Goal: Information Seeking & Learning: Check status

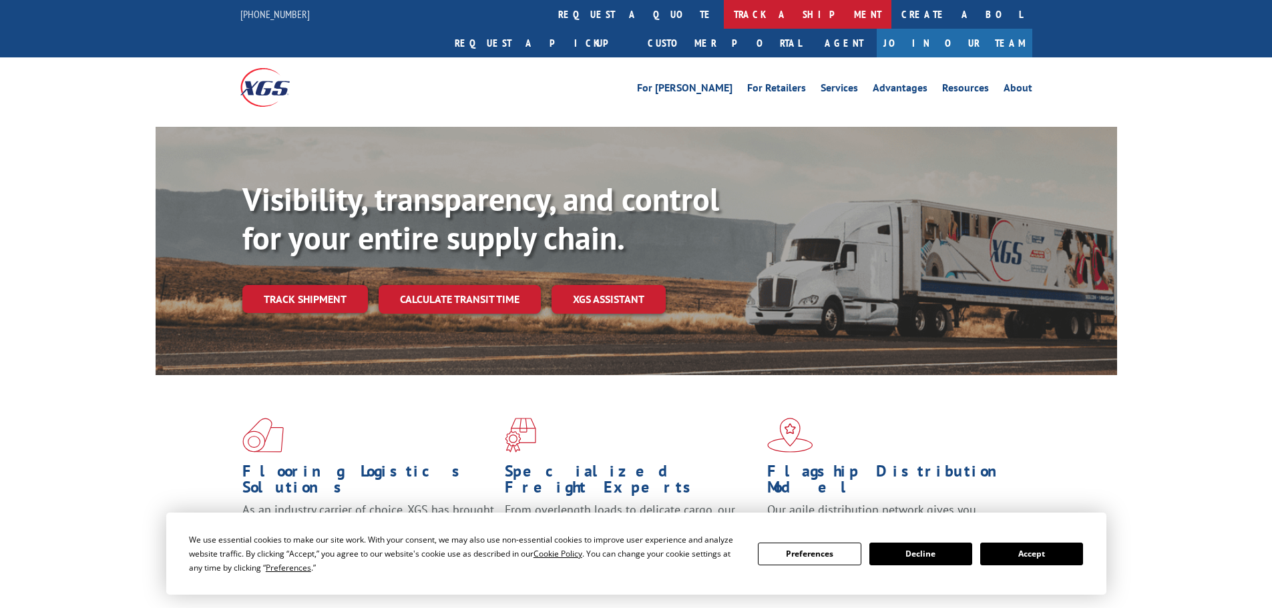
click at [724, 13] on link "track a shipment" at bounding box center [808, 14] width 168 height 29
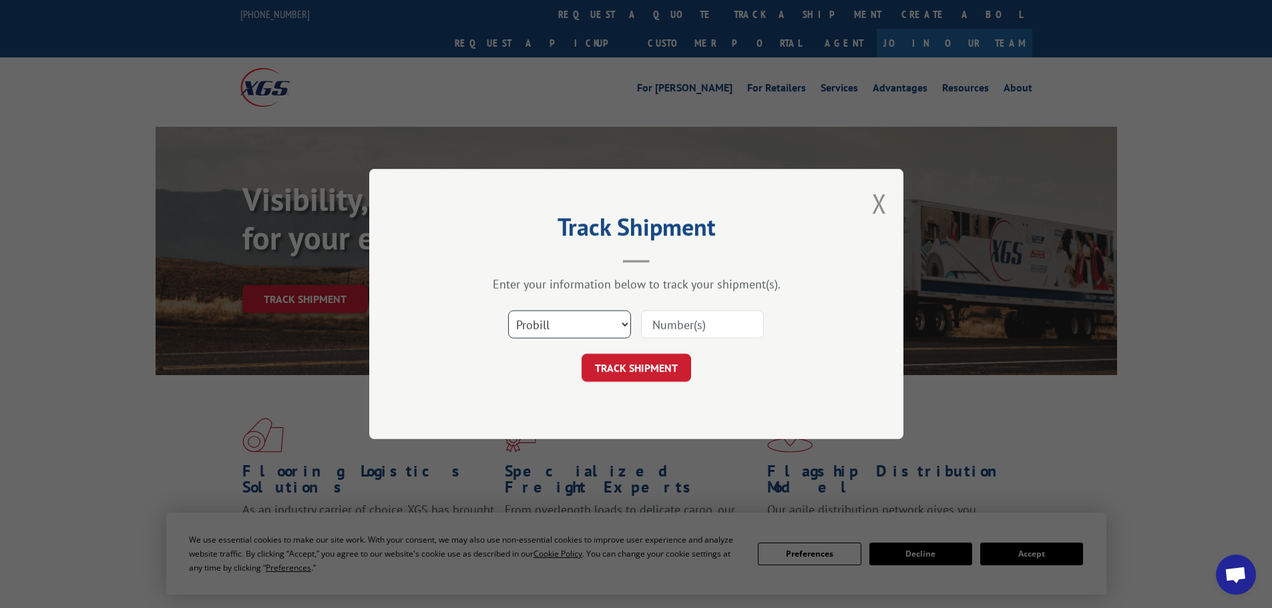
click at [561, 326] on select "Select category... Probill BOL PO" at bounding box center [569, 324] width 123 height 28
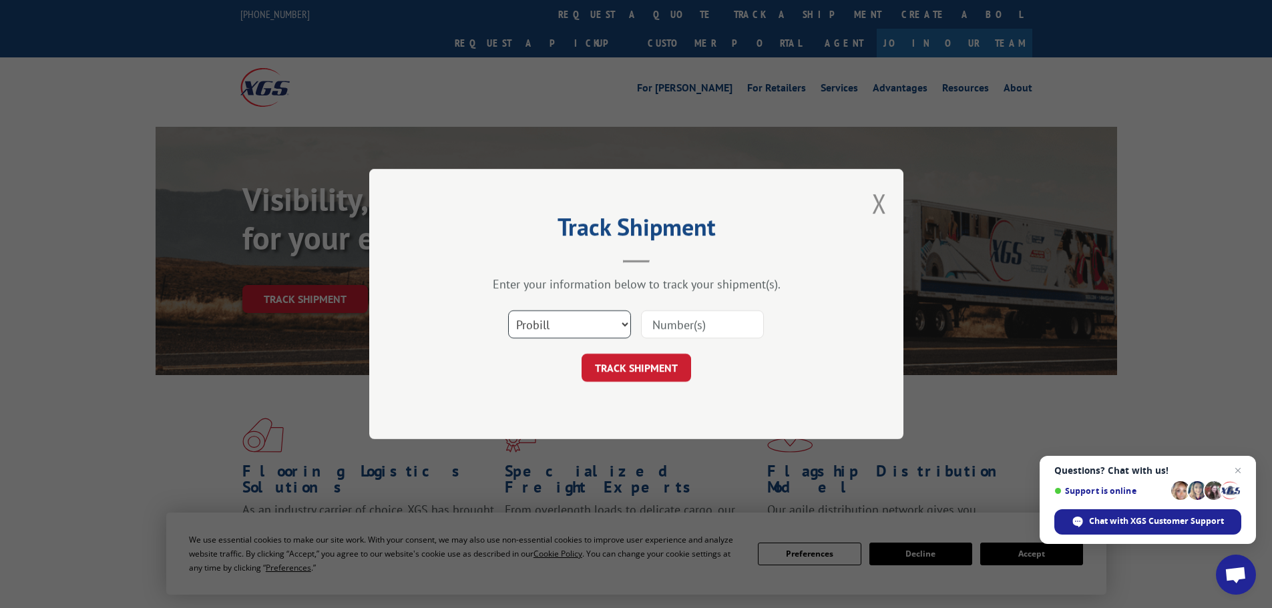
select select "po"
click at [508, 310] on select "Select category... Probill BOL PO" at bounding box center [569, 324] width 123 height 28
click at [682, 320] on input at bounding box center [702, 324] width 123 height 28
type input "38500091"
click at [581, 354] on button "TRACK SHIPMENT" at bounding box center [635, 368] width 109 height 28
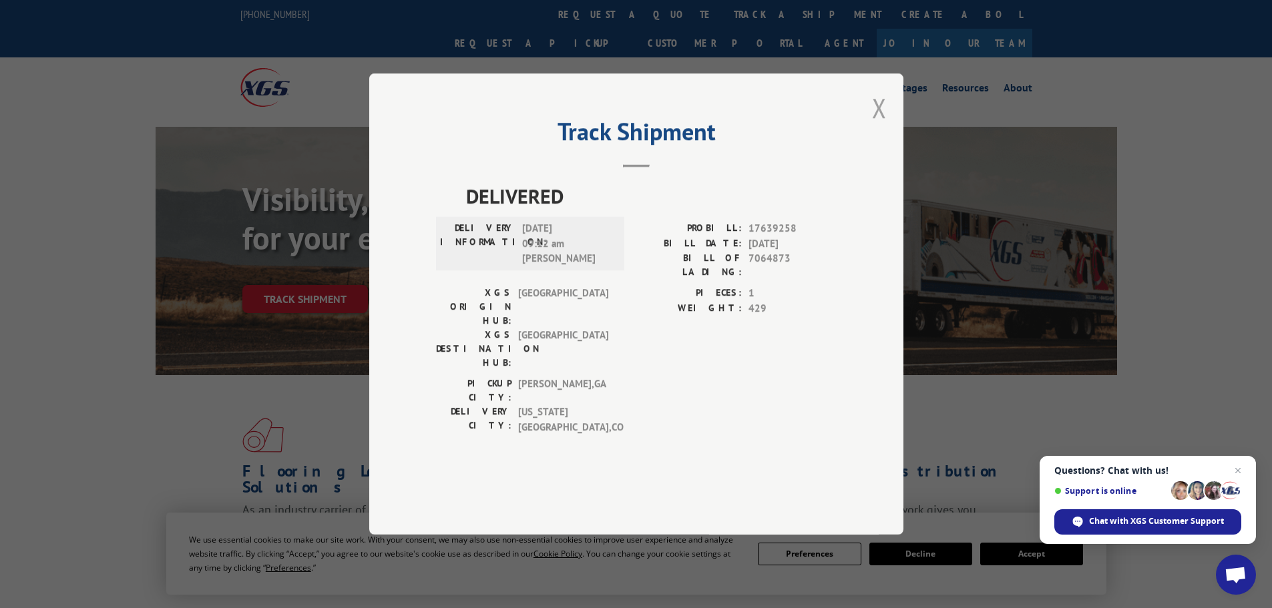
click at [875, 126] on button "Close modal" at bounding box center [879, 107] width 15 height 35
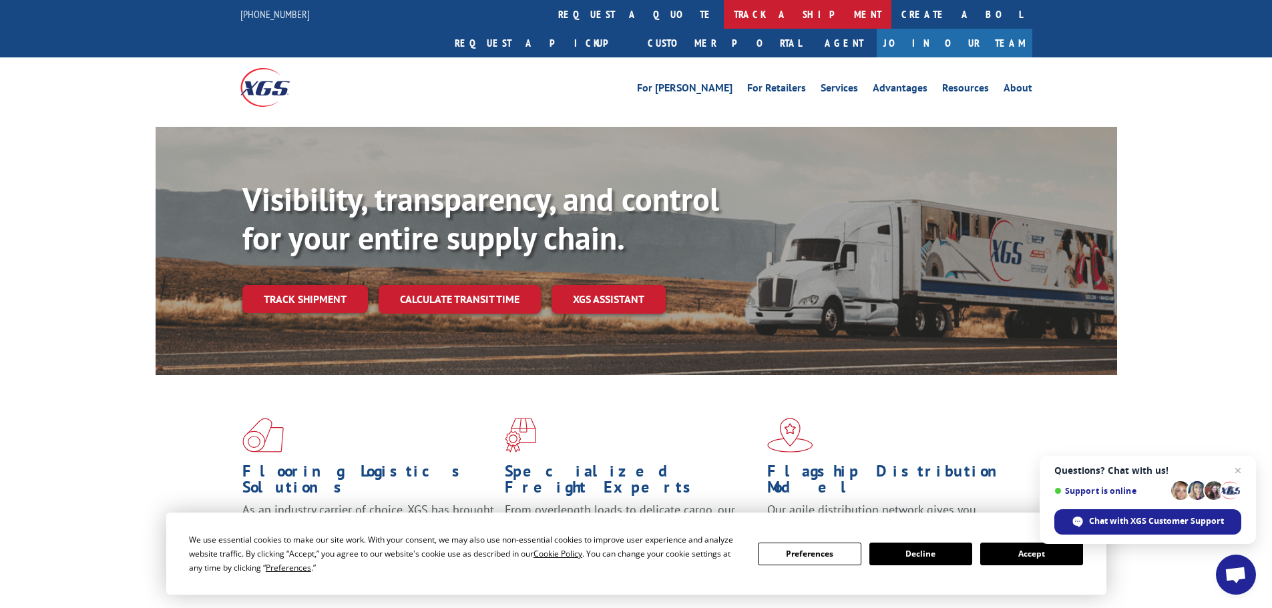
click at [724, 11] on link "track a shipment" at bounding box center [808, 14] width 168 height 29
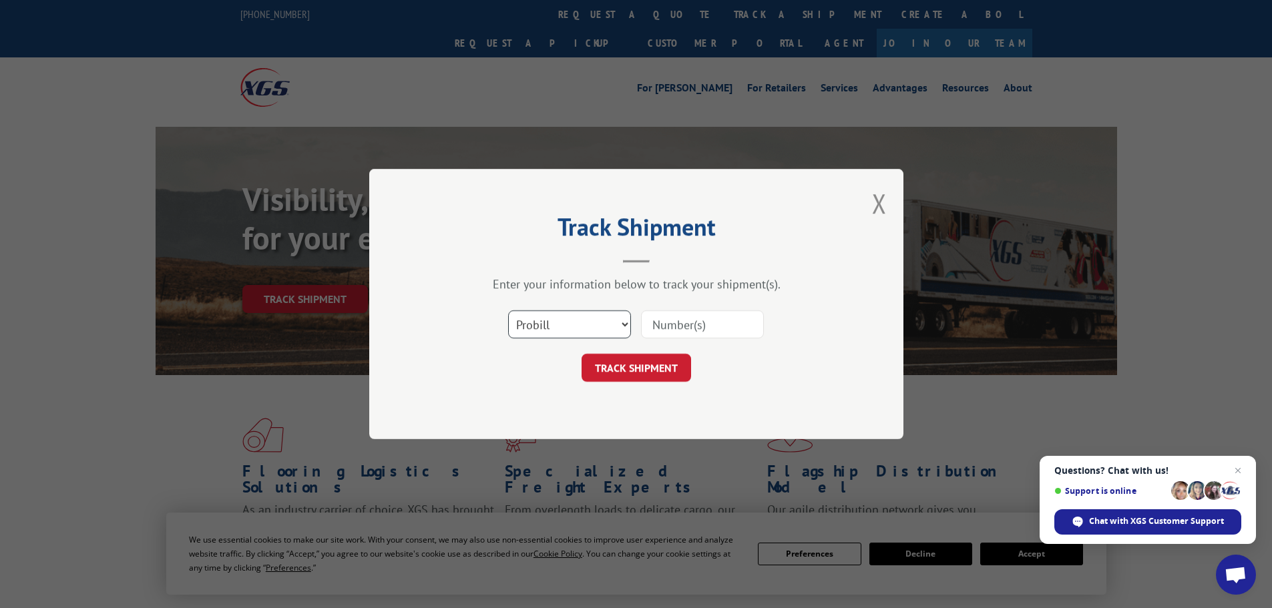
click at [544, 324] on select "Select category... Probill BOL PO" at bounding box center [569, 324] width 123 height 28
select select "po"
click at [508, 310] on select "Select category... Probill BOL PO" at bounding box center [569, 324] width 123 height 28
click at [674, 322] on input at bounding box center [702, 324] width 123 height 28
type input "38500098"
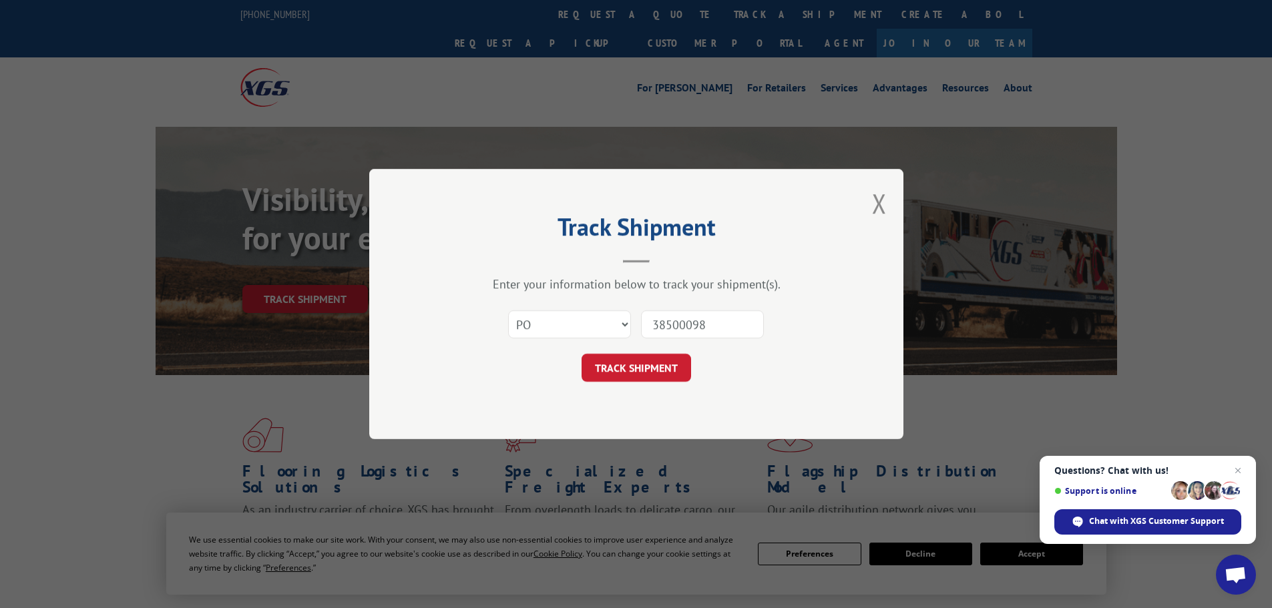
click button "TRACK SHIPMENT" at bounding box center [635, 368] width 109 height 28
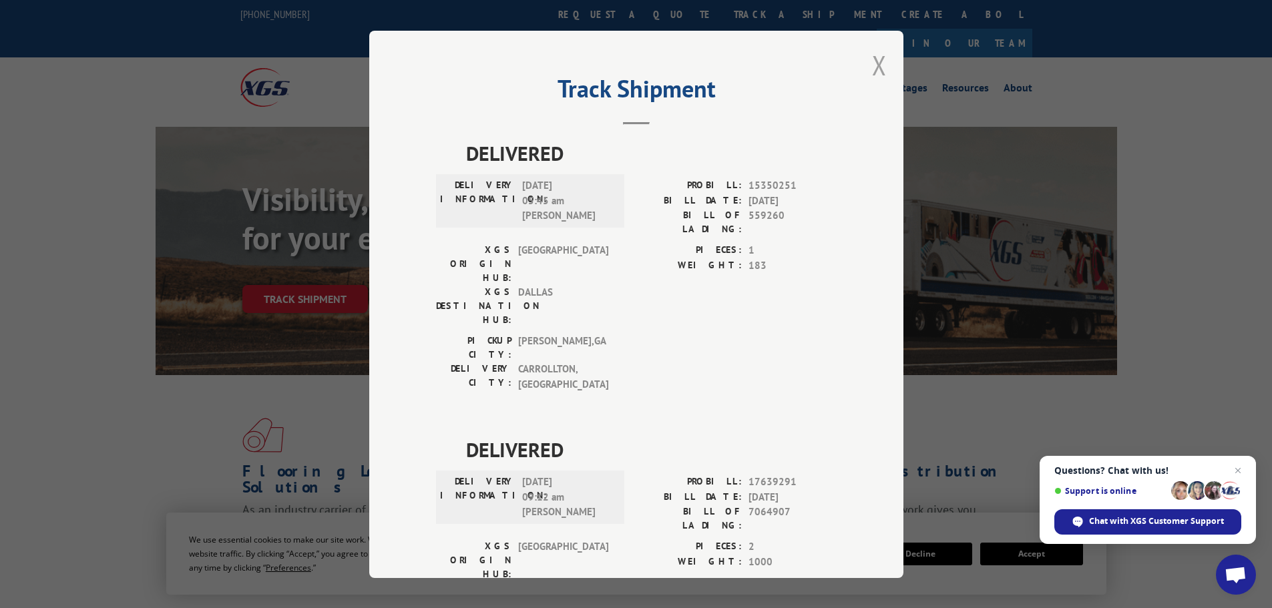
click at [872, 61] on button "Close modal" at bounding box center [879, 64] width 15 height 35
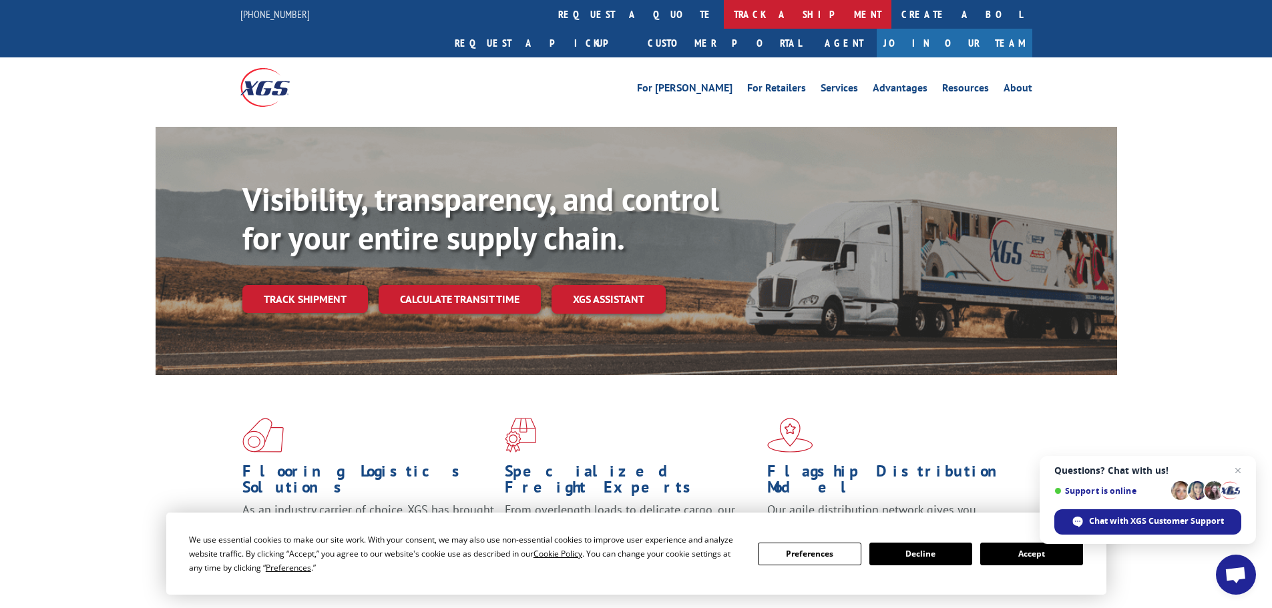
click at [724, 13] on link "track a shipment" at bounding box center [808, 14] width 168 height 29
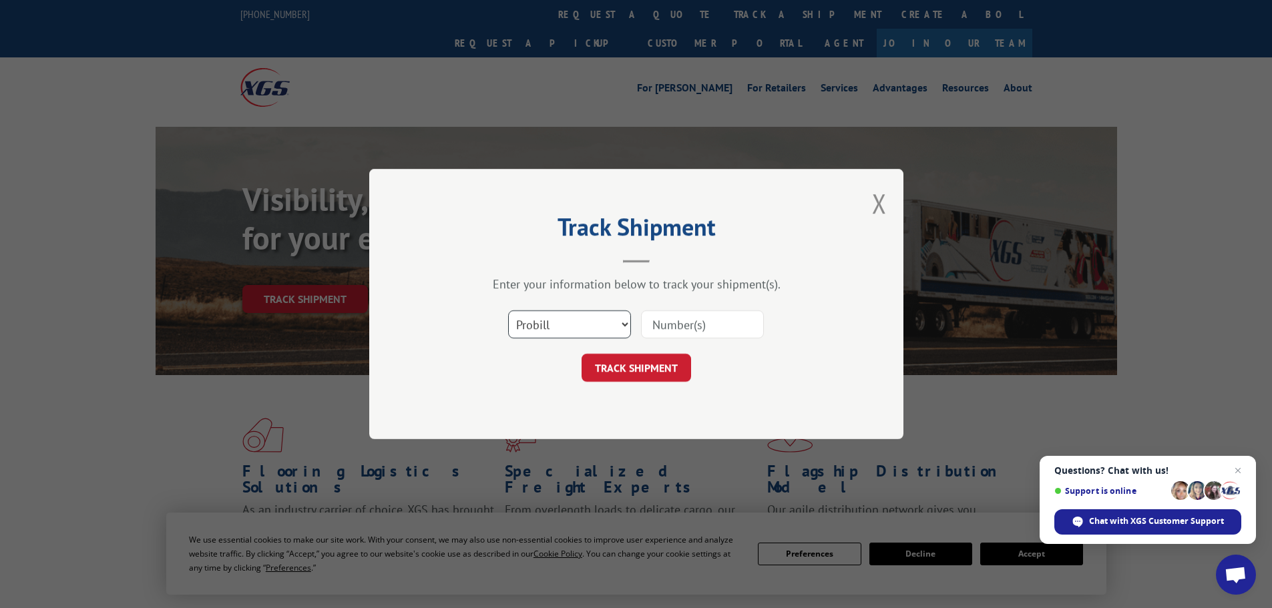
click at [556, 330] on select "Select category... Probill BOL PO" at bounding box center [569, 324] width 123 height 28
select select "po"
click at [508, 310] on select "Select category... Probill BOL PO" at bounding box center [569, 324] width 123 height 28
click at [662, 328] on input at bounding box center [702, 324] width 123 height 28
type input "38500089"
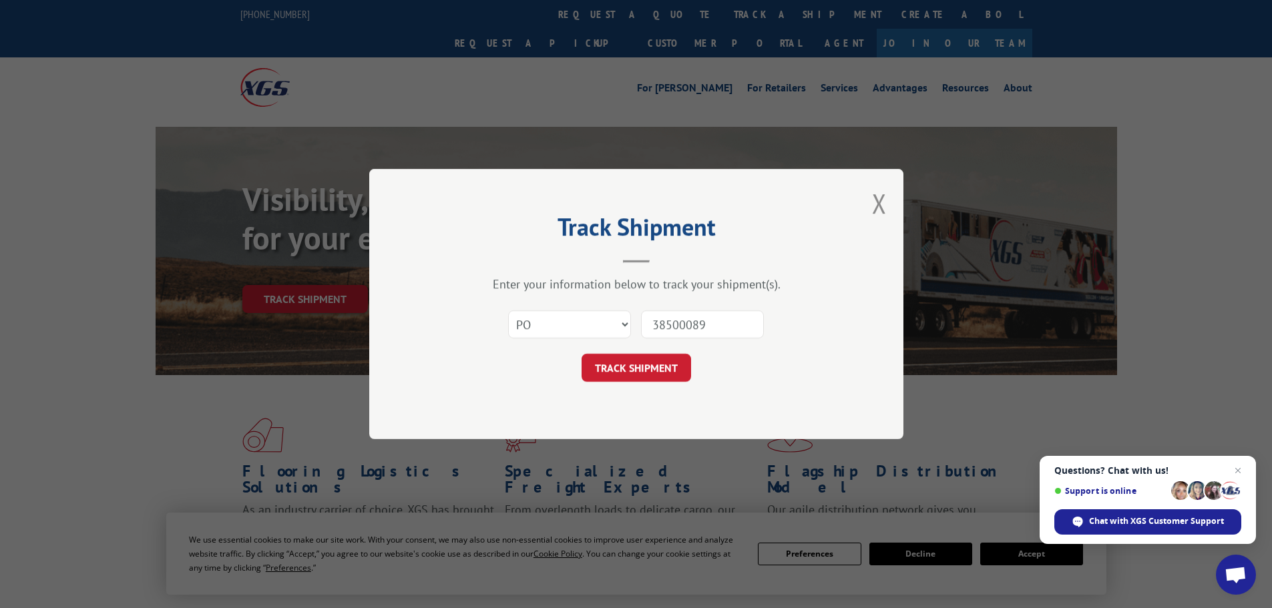
click button "TRACK SHIPMENT" at bounding box center [635, 368] width 109 height 28
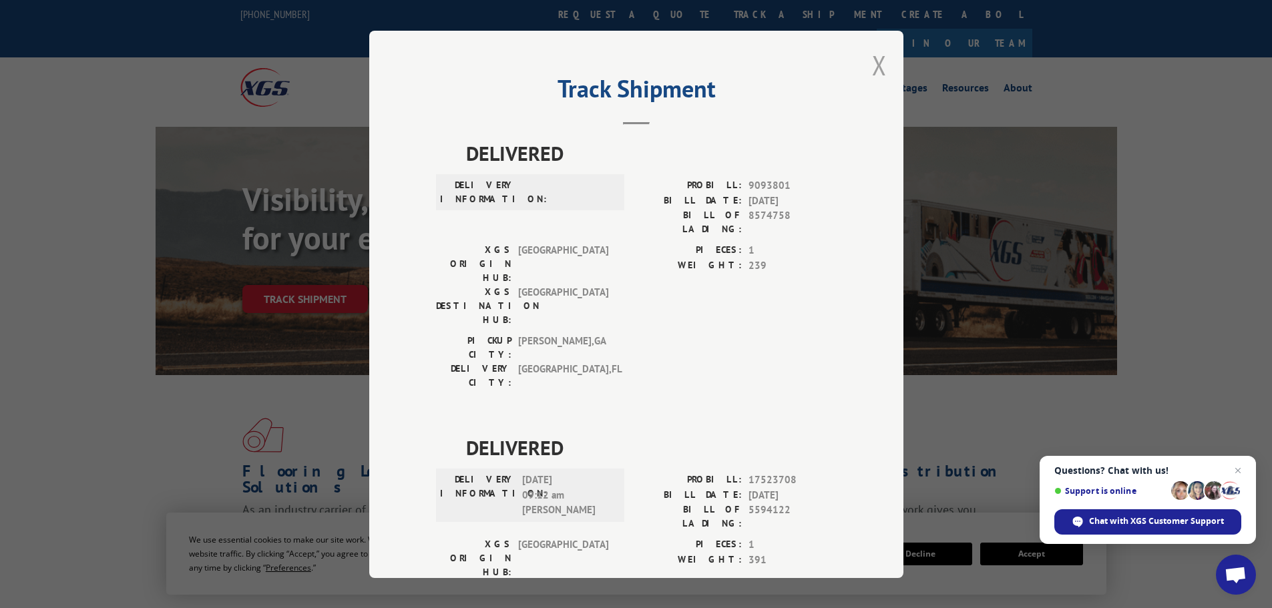
click at [873, 60] on button "Close modal" at bounding box center [879, 64] width 15 height 35
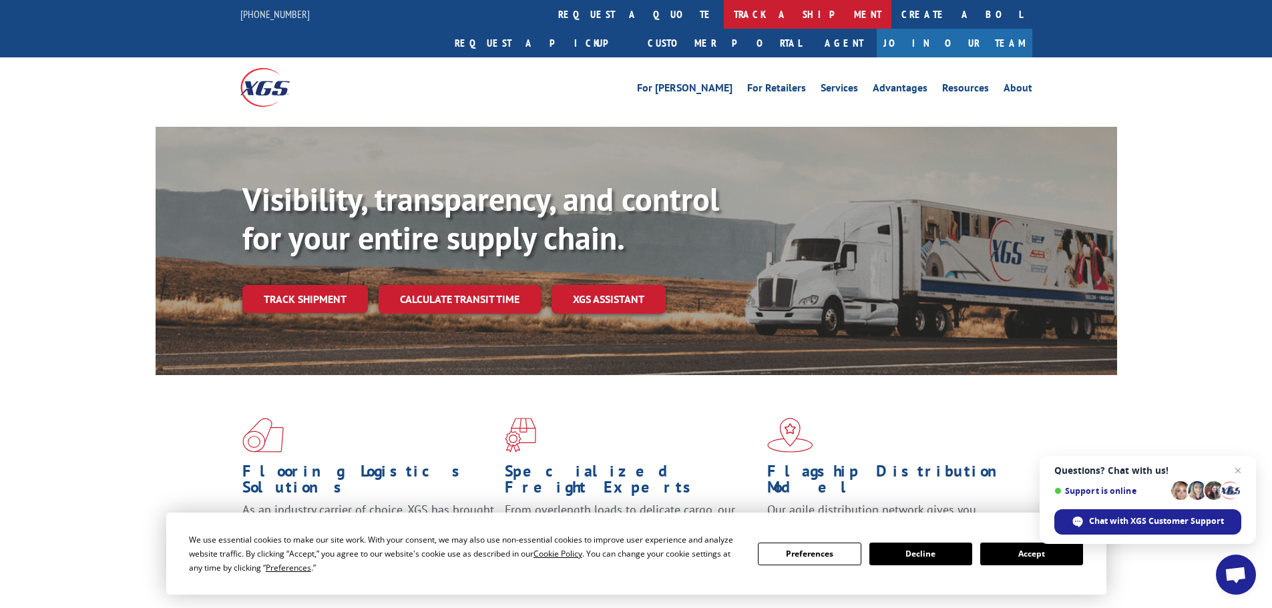
click at [724, 9] on link "track a shipment" at bounding box center [808, 14] width 168 height 29
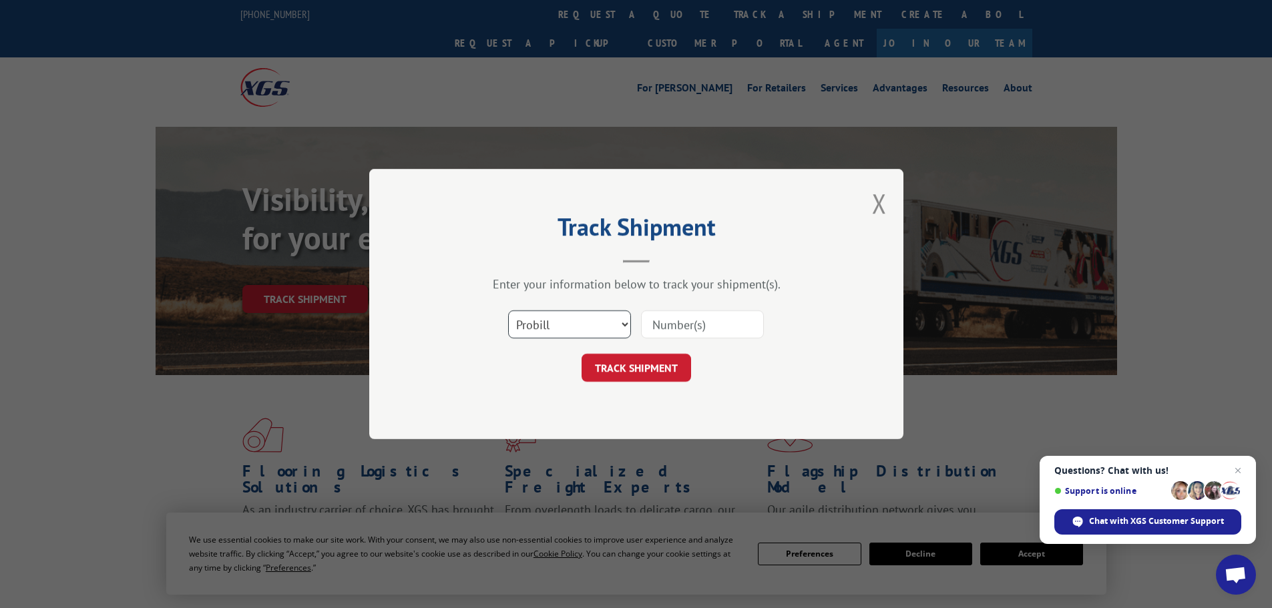
click at [560, 320] on select "Select category... Probill BOL PO" at bounding box center [569, 324] width 123 height 28
select select "po"
click at [508, 310] on select "Select category... Probill BOL PO" at bounding box center [569, 324] width 123 height 28
click at [674, 328] on input at bounding box center [702, 324] width 123 height 28
type input "38500156"
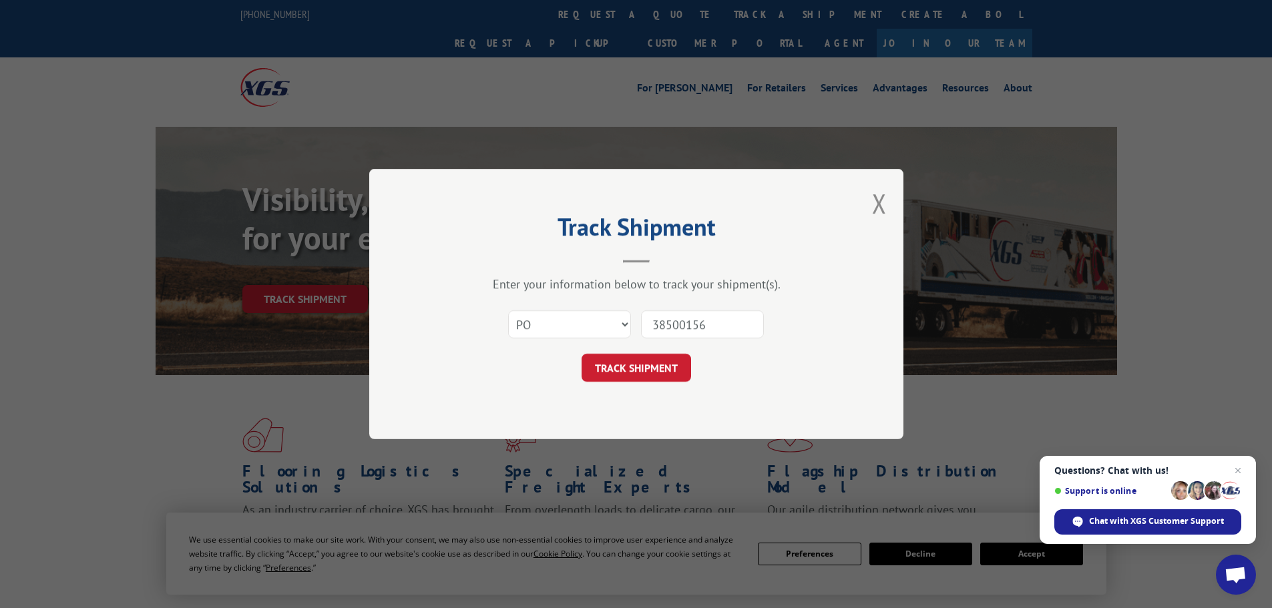
click button "TRACK SHIPMENT" at bounding box center [635, 368] width 109 height 28
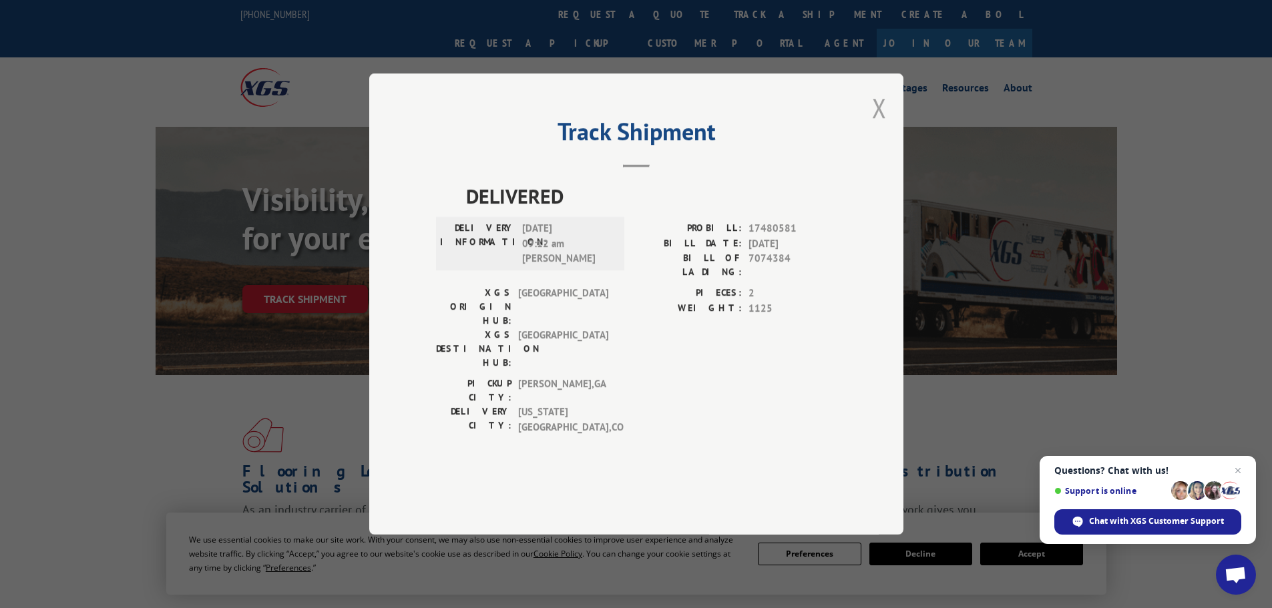
click at [879, 126] on button "Close modal" at bounding box center [879, 107] width 15 height 35
